Goal: Transaction & Acquisition: Purchase product/service

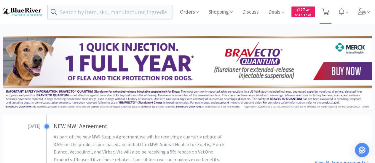
click at [324, 10] on icon at bounding box center [325, 12] width 7 height 7
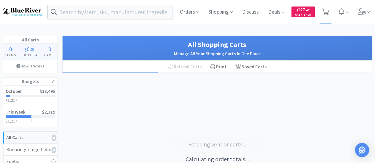
select select "10"
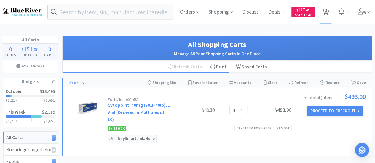
select select "1"
select select "2"
select select "1"
select select "2"
select select "1"
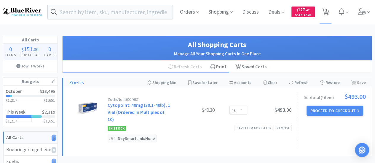
select select "2"
select select "1"
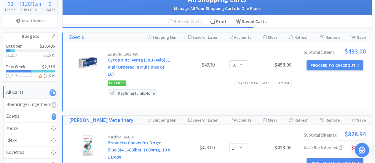
scroll to position [46, 0]
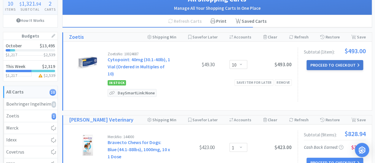
click at [335, 66] on button "Proceed to Checkout" at bounding box center [334, 65] width 56 height 10
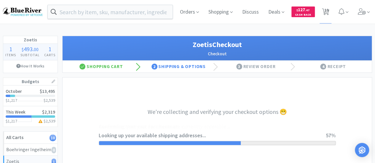
select select "invoice"
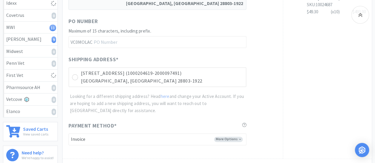
scroll to position [178, 0]
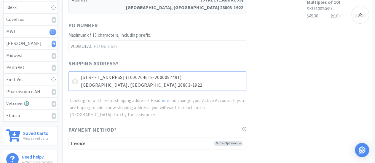
click at [74, 80] on icon at bounding box center [75, 81] width 4 height 4
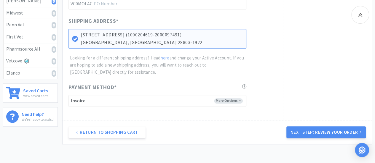
scroll to position [223, 0]
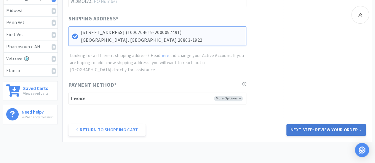
click at [303, 127] on button "Next Step: Review Your Order" at bounding box center [325, 130] width 79 height 12
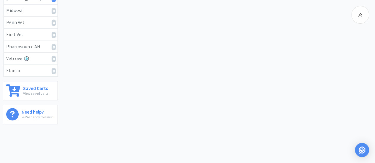
scroll to position [0, 0]
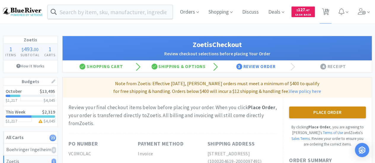
click at [317, 110] on button "Place Order" at bounding box center [327, 113] width 77 height 12
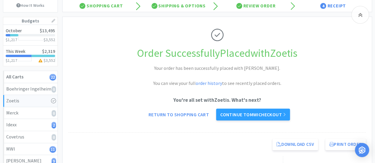
scroll to position [61, 0]
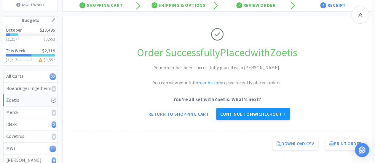
click at [231, 115] on link "Continue to MWI checkout" at bounding box center [253, 114] width 74 height 12
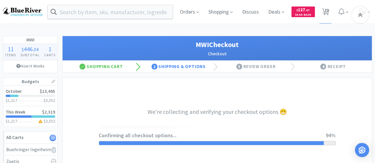
select select "STD_"
select select "RPS"
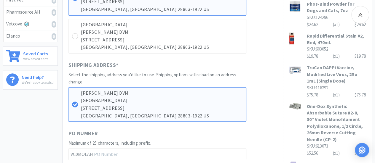
scroll to position [258, 0]
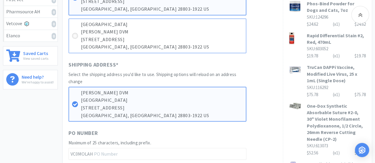
click at [76, 35] on icon at bounding box center [75, 36] width 4 height 4
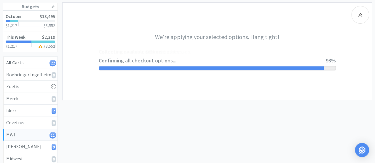
scroll to position [0, 0]
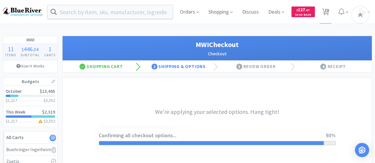
select select "STD_"
select select "RPS"
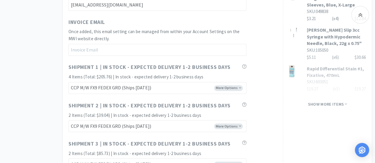
scroll to position [471, 0]
click at [326, 102] on span "Show more items" at bounding box center [327, 104] width 39 height 6
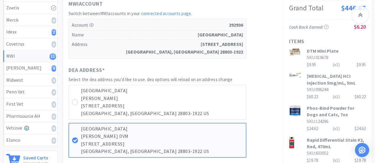
scroll to position [153, 0]
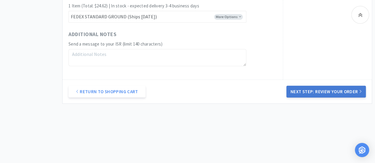
click at [329, 89] on button "Next Step: Review Your Order" at bounding box center [325, 92] width 79 height 12
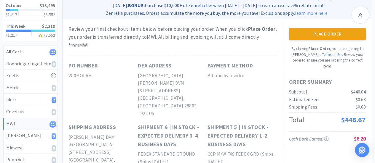
scroll to position [75, 0]
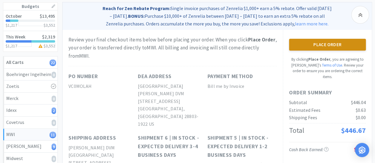
click at [331, 46] on button "Place Order" at bounding box center [327, 45] width 77 height 12
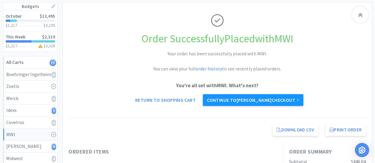
click at [273, 97] on link "Continue to Patterson checkout" at bounding box center [253, 100] width 100 height 12
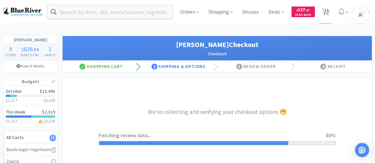
select select "1"
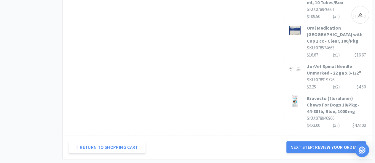
scroll to position [434, 0]
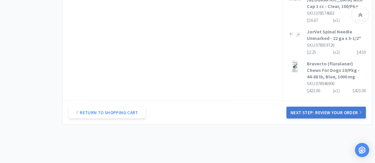
click at [305, 107] on button "Next Step: Review Your Order" at bounding box center [325, 113] width 79 height 12
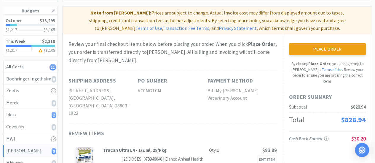
scroll to position [73, 0]
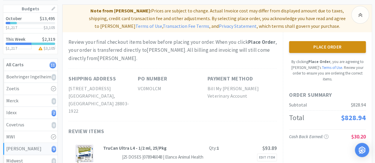
click at [326, 43] on button "Place Order" at bounding box center [327, 47] width 77 height 12
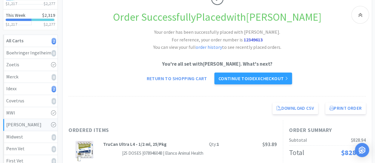
scroll to position [98, 0]
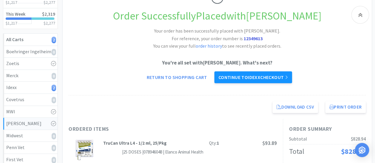
click at [231, 80] on link "Continue to Idexx checkout" at bounding box center [253, 77] width 78 height 12
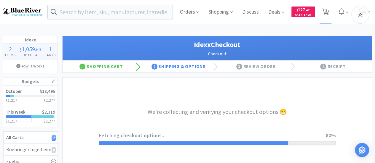
select select "904"
select select "003"
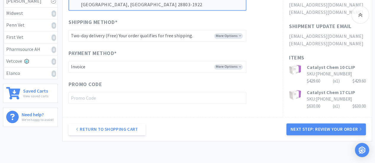
scroll to position [221, 0]
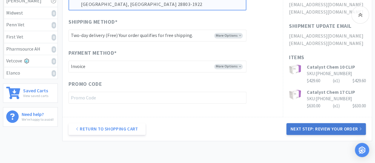
click at [302, 128] on button "Next Step: Review Your Order" at bounding box center [325, 129] width 79 height 12
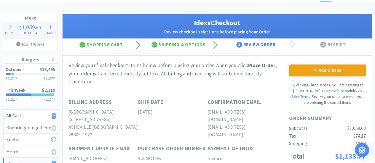
scroll to position [17, 0]
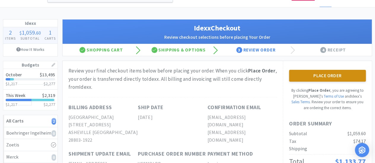
click at [324, 77] on button "Place Order" at bounding box center [327, 76] width 77 height 12
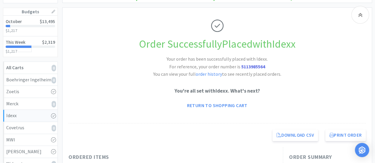
scroll to position [70, 0]
click at [193, 105] on link "Return to Shopping Cart" at bounding box center [217, 105] width 69 height 12
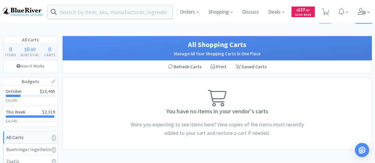
click at [361, 11] on icon at bounding box center [362, 11] width 8 height 7
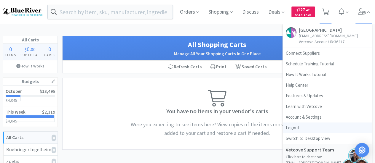
click at [290, 126] on link "Logout" at bounding box center [327, 128] width 89 height 11
